Goal: Download file/media

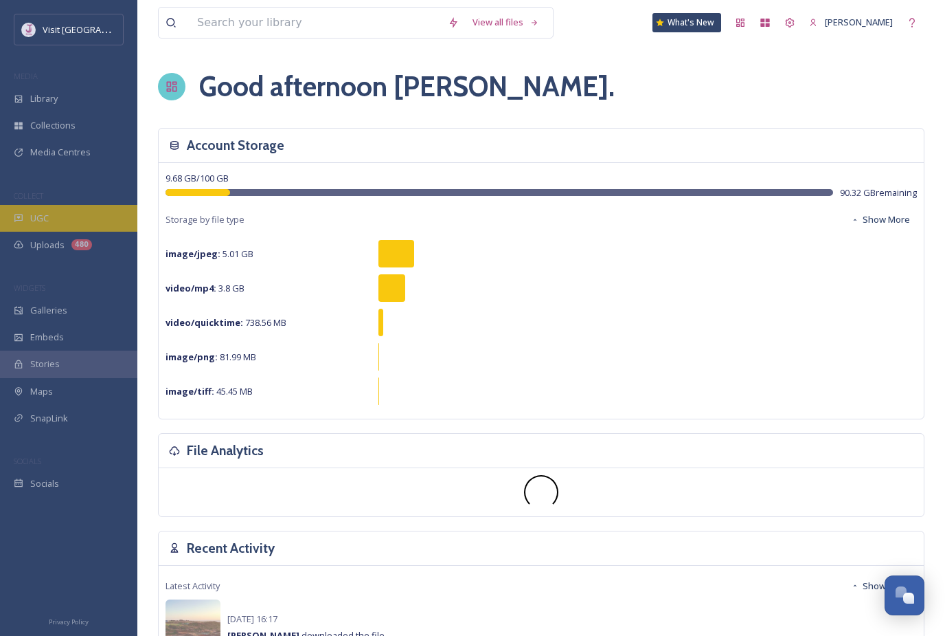
click at [74, 225] on div "UGC" at bounding box center [68, 218] width 137 height 27
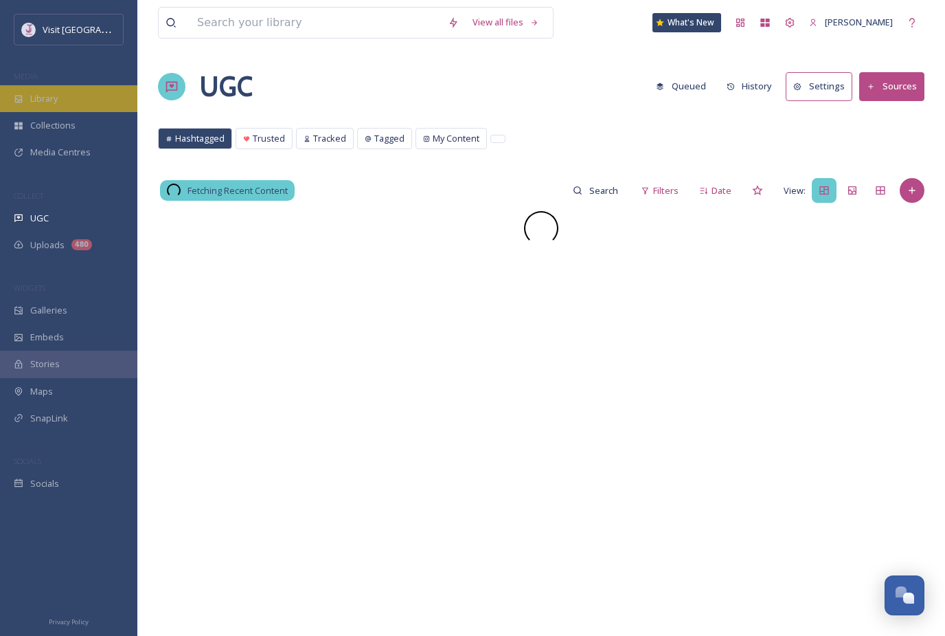
click at [92, 97] on div "Library" at bounding box center [68, 98] width 137 height 27
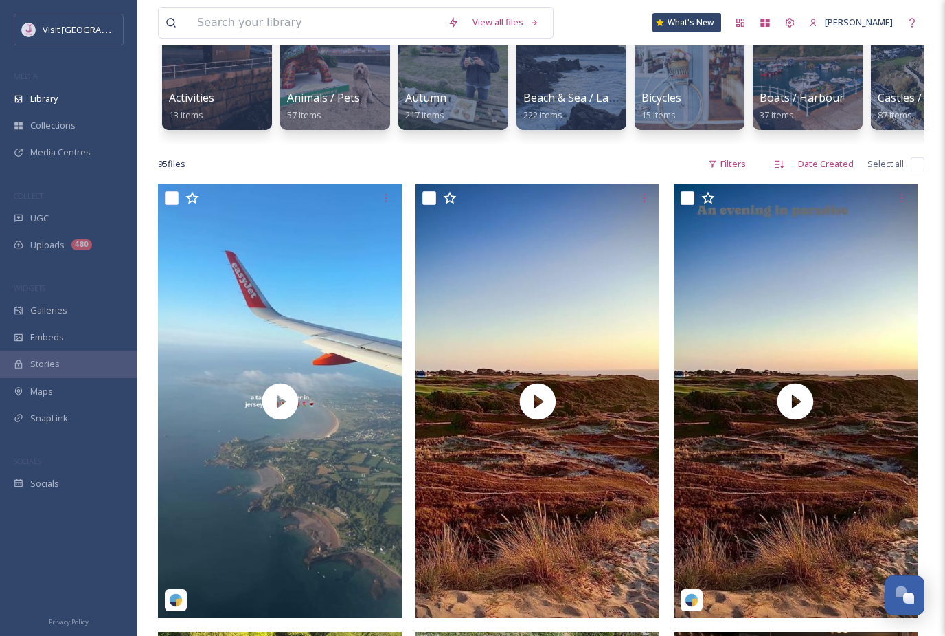
scroll to position [156, 0]
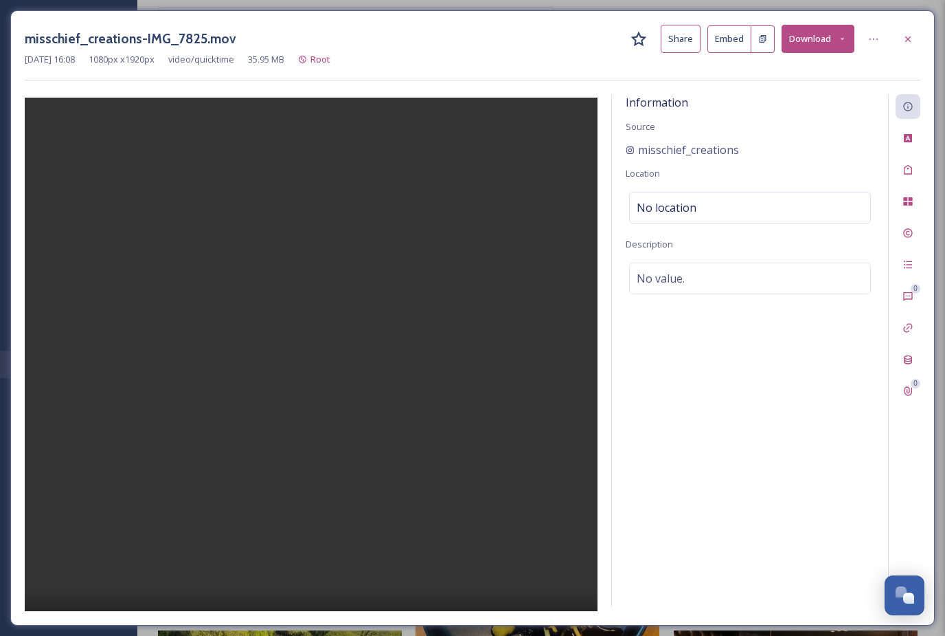
click at [317, 381] on video at bounding box center [311, 378] width 573 height 561
click at [829, 40] on button "Download" at bounding box center [818, 39] width 73 height 28
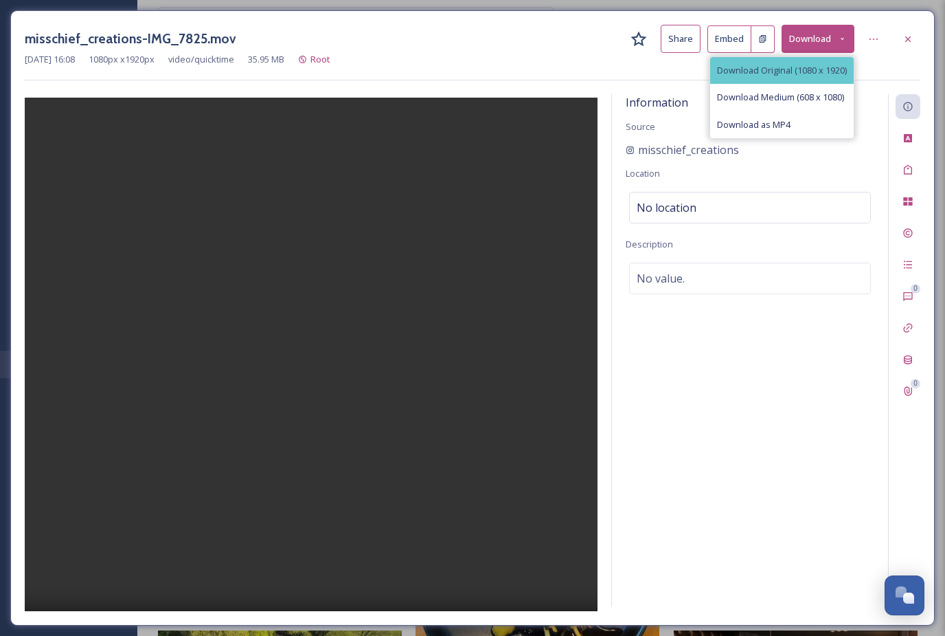
click at [785, 73] on span "Download Original (1080 x 1920)" at bounding box center [782, 70] width 130 height 13
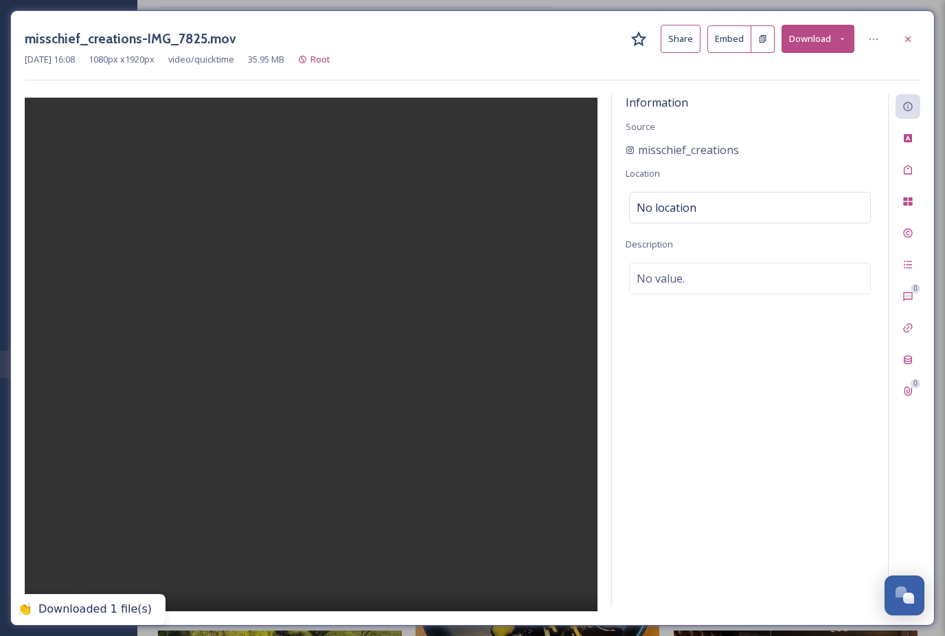
scroll to position [200, 0]
